Goal: Transaction & Acquisition: Purchase product/service

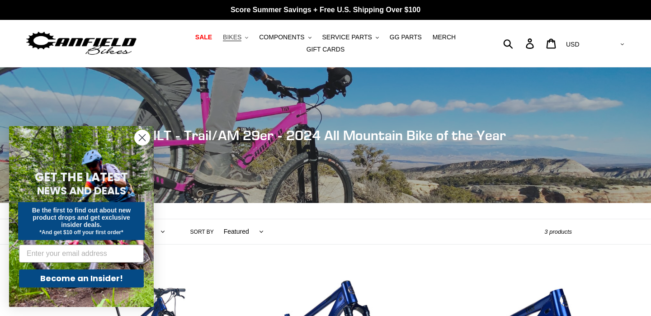
click at [244, 37] on button "BIKES .cls-1{fill:#231f20}" at bounding box center [235, 37] width 34 height 12
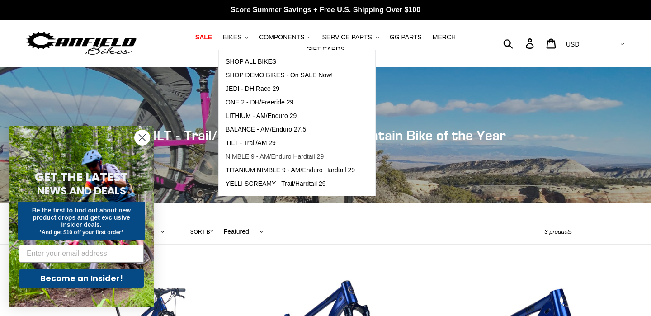
click at [263, 154] on span "NIMBLE 9 - AM/Enduro Hardtail 29" at bounding box center [274, 157] width 98 height 8
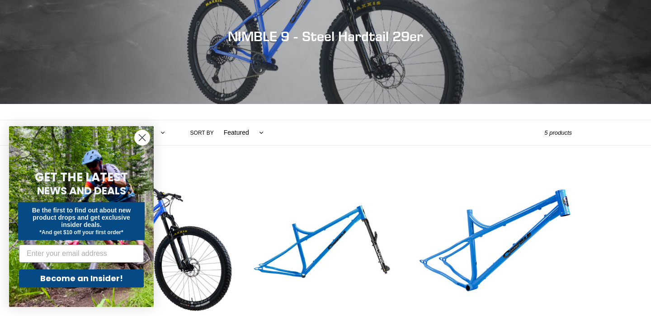
scroll to position [216, 0]
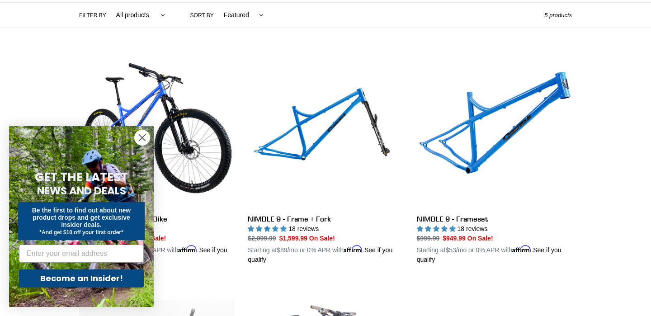
click at [142, 140] on circle "Close dialog" at bounding box center [142, 137] width 15 height 15
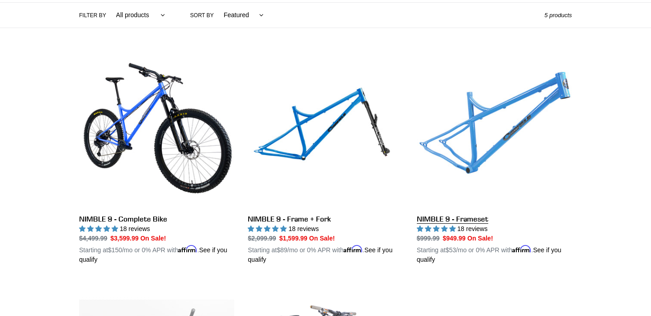
click at [480, 135] on link "NIMBLE 9 - Frameset" at bounding box center [494, 158] width 155 height 211
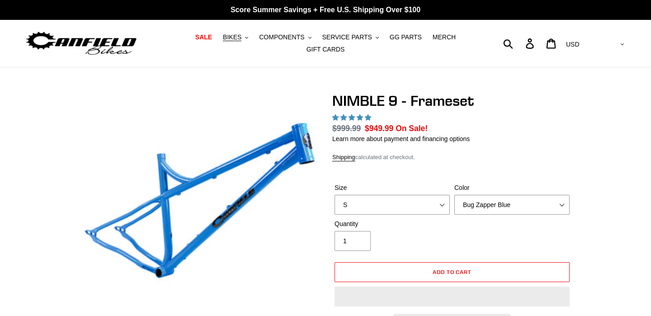
select select "highest-rating"
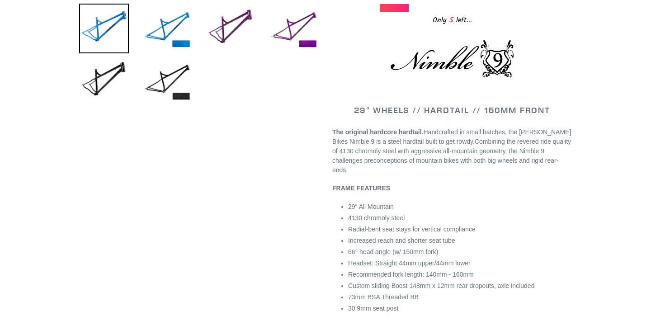
scroll to position [416, 0]
